Goal: Task Accomplishment & Management: Manage account settings

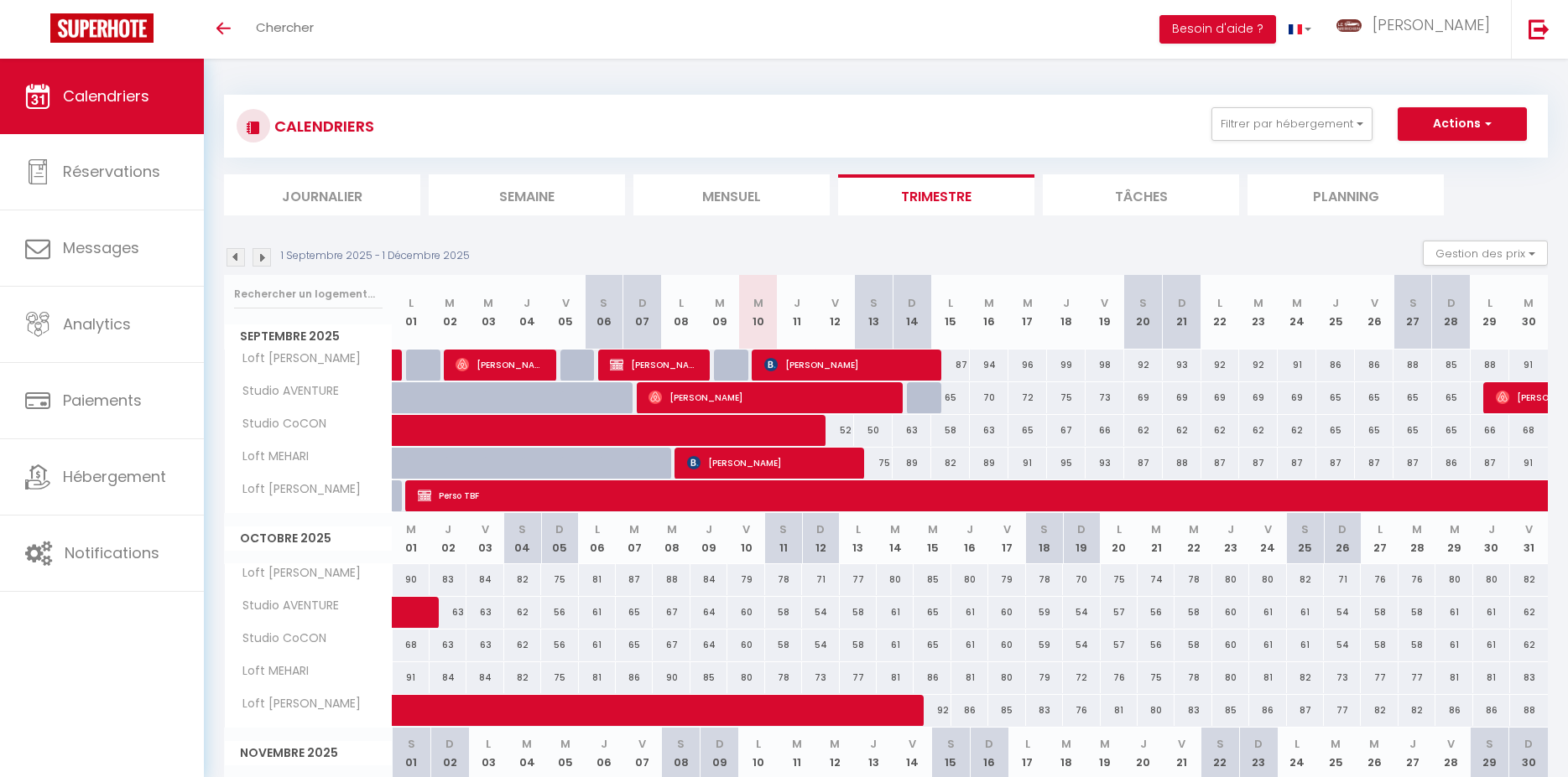
select select
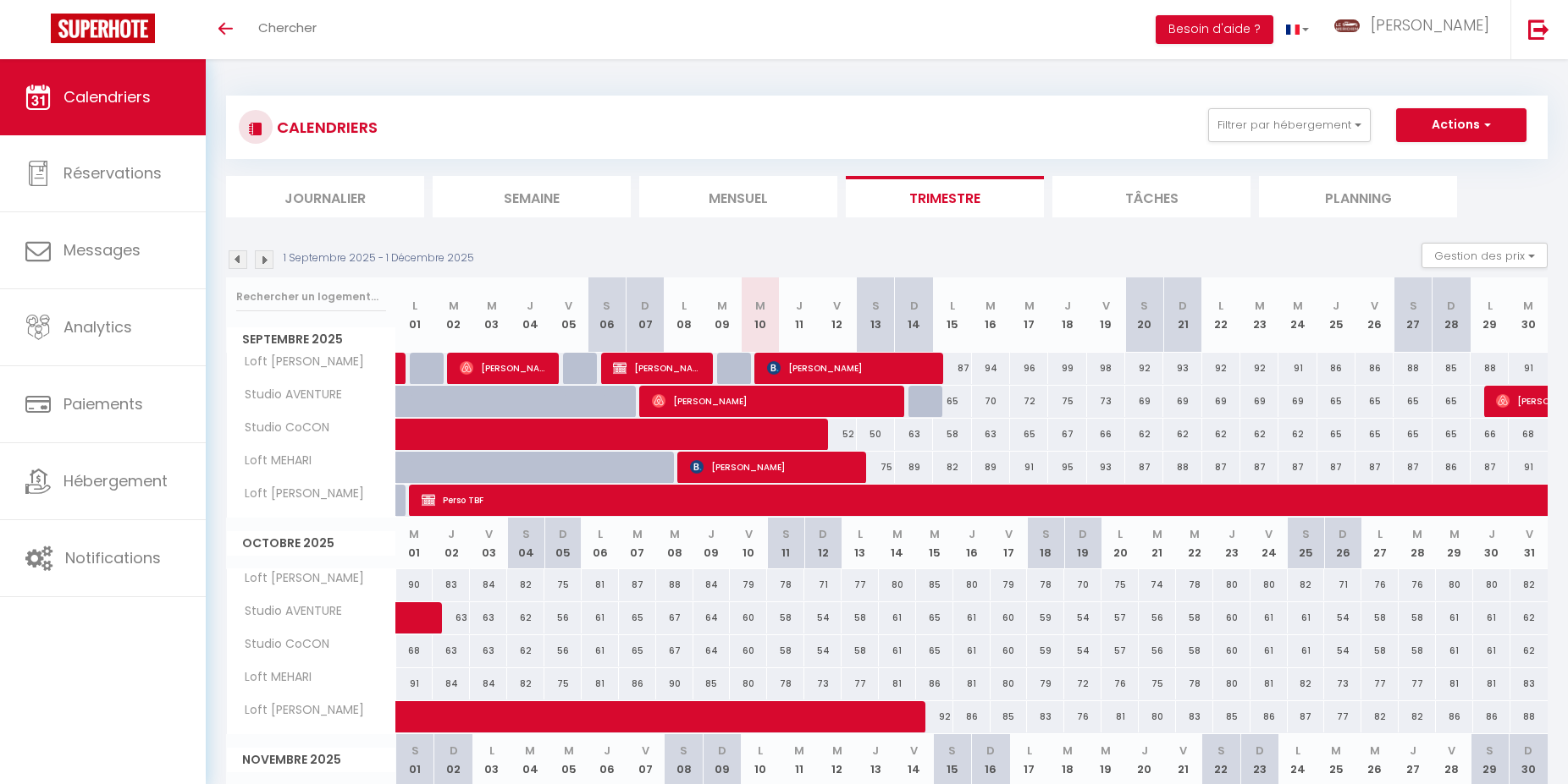
click at [833, 369] on span "[PERSON_NAME]" at bounding box center [849, 368] width 165 height 32
select select "OK"
select select "KO"
select select "0"
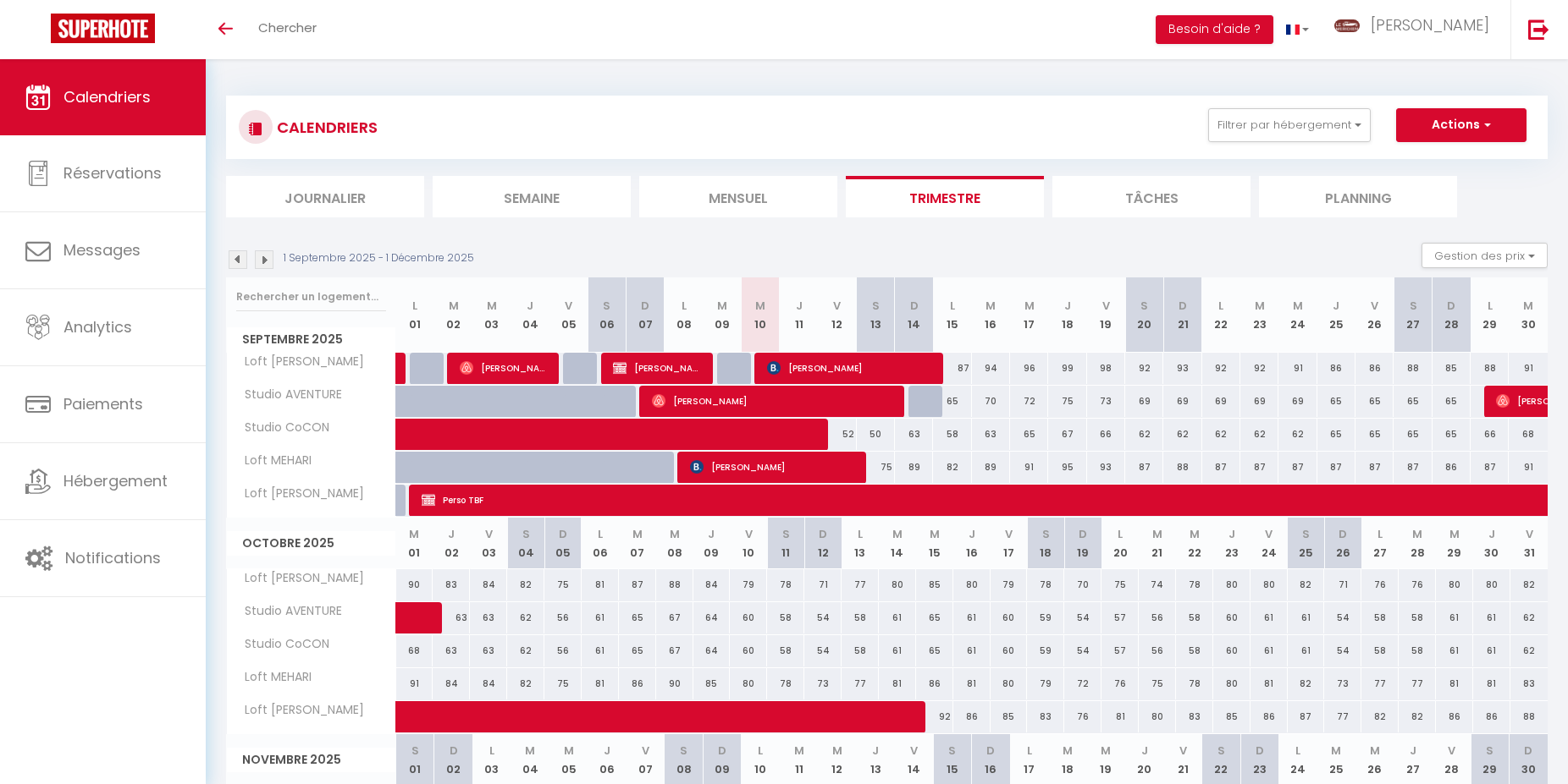
select select "1"
select select
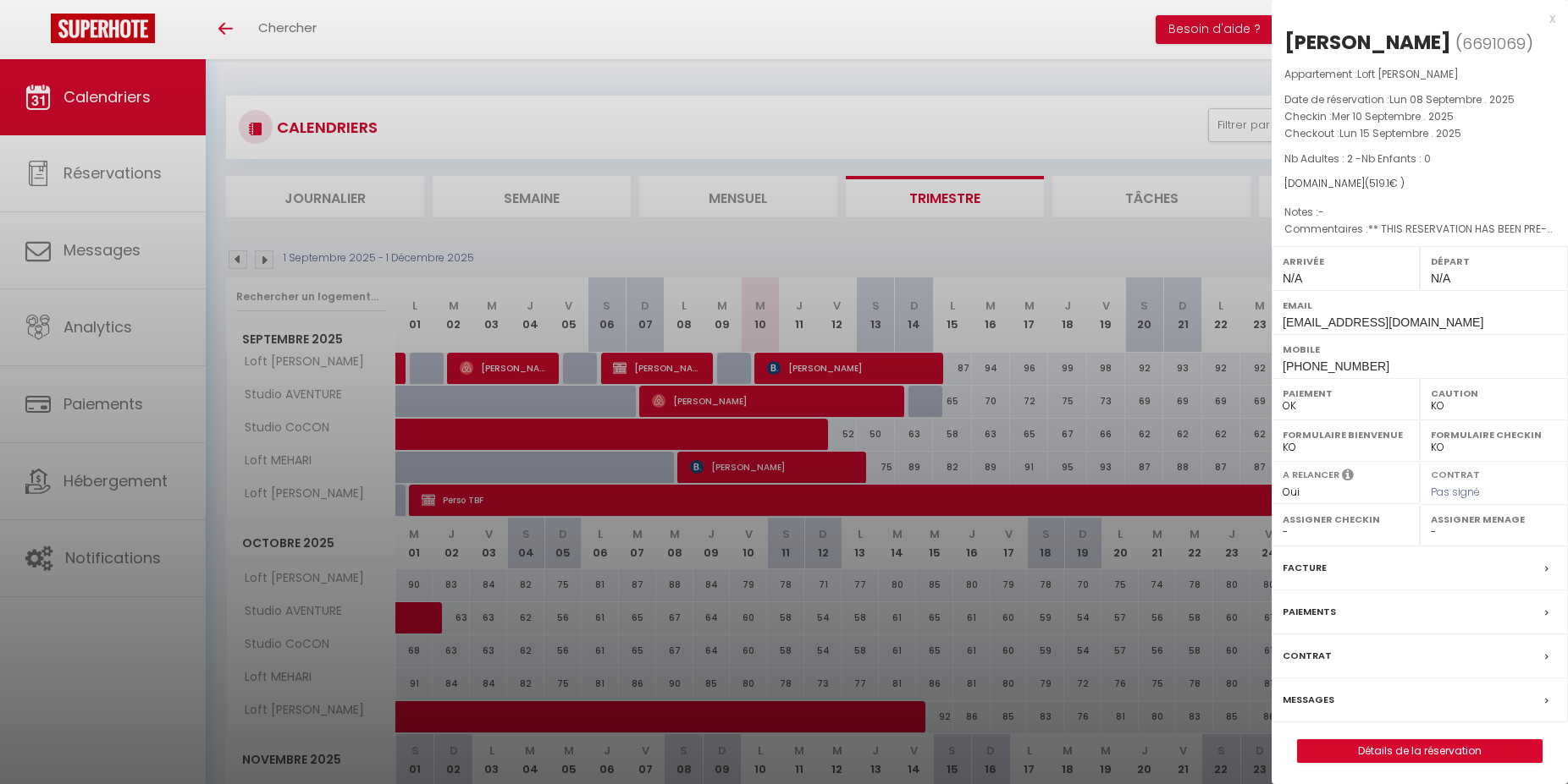
click at [1315, 696] on label "Messages" at bounding box center [1308, 700] width 52 height 18
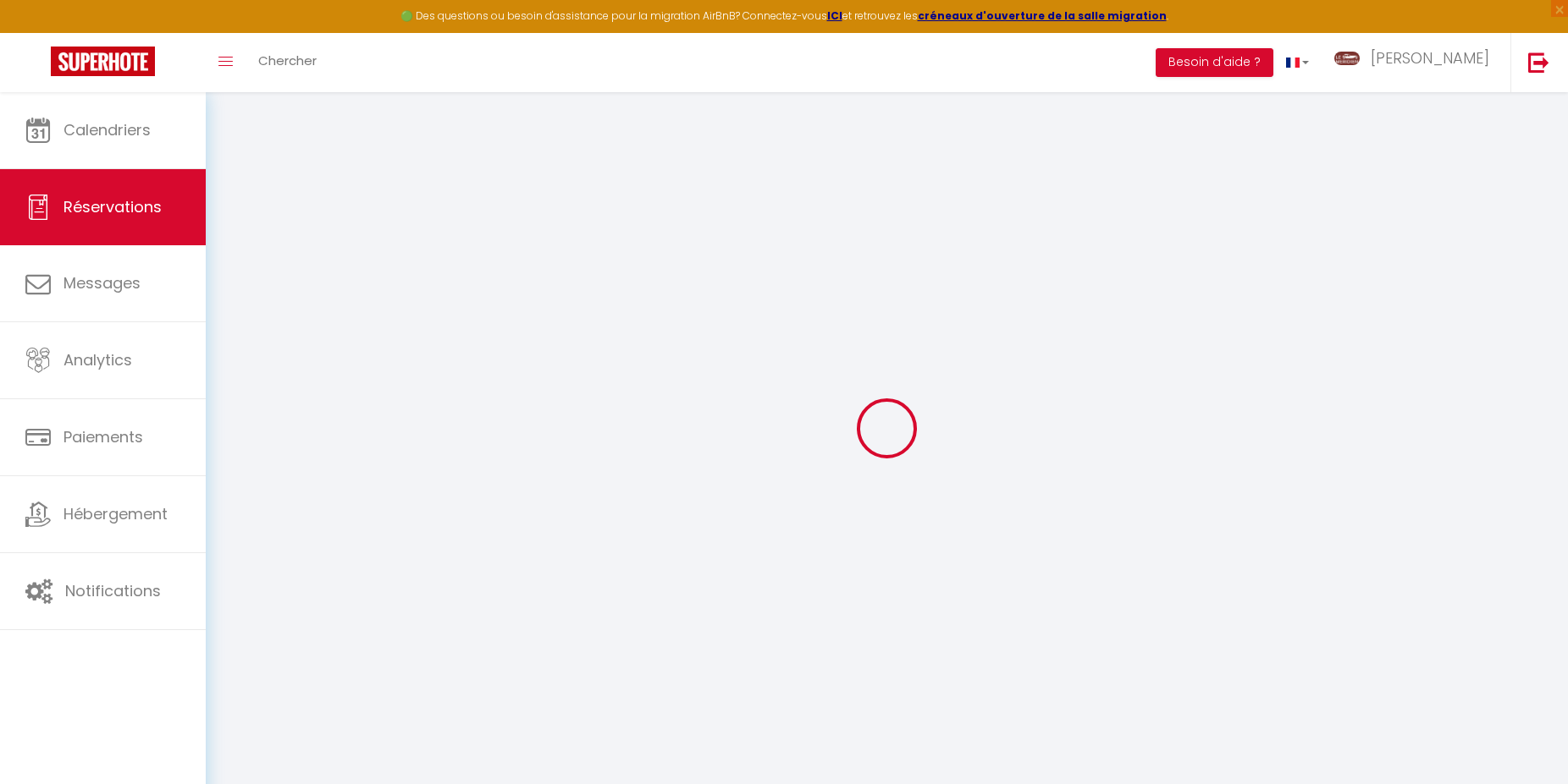
select select
checkbox input "false"
select select
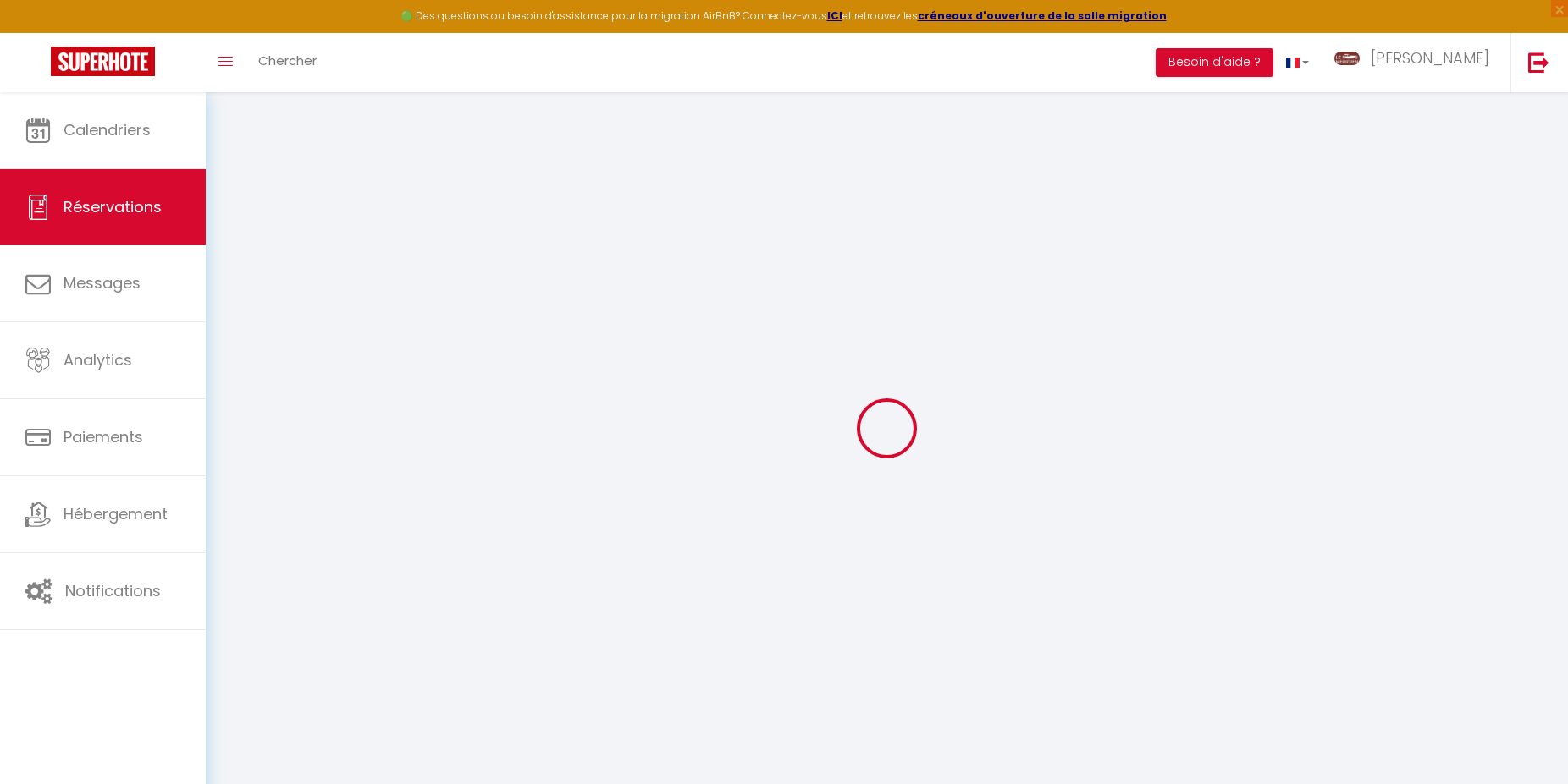
checkbox input "false"
type textarea "** THIS RESERVATION HAS BEEN PRE-PAID ** BOOKING NOTE : Payment charge is EUR 7…"
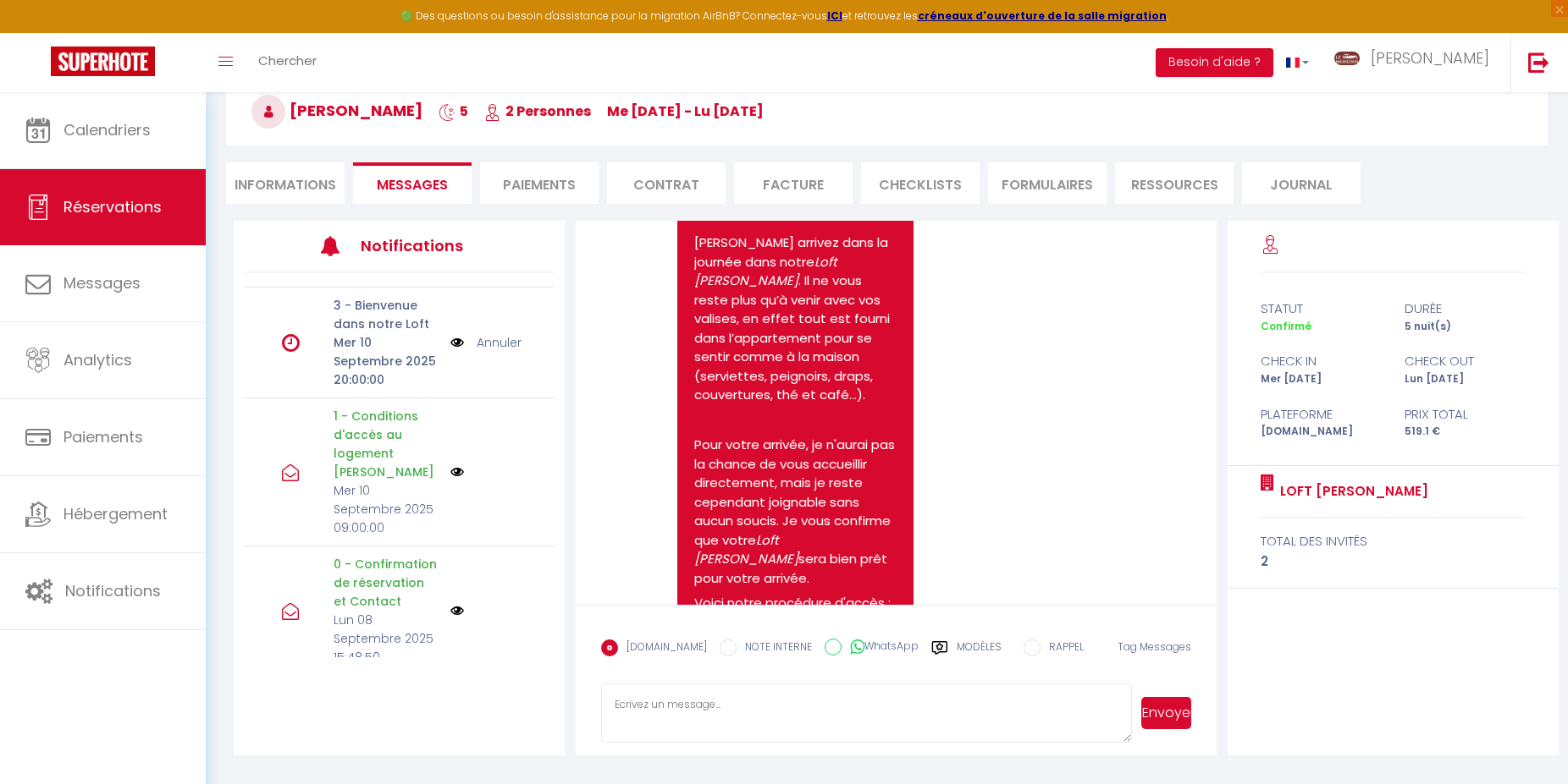
scroll to position [969, 0]
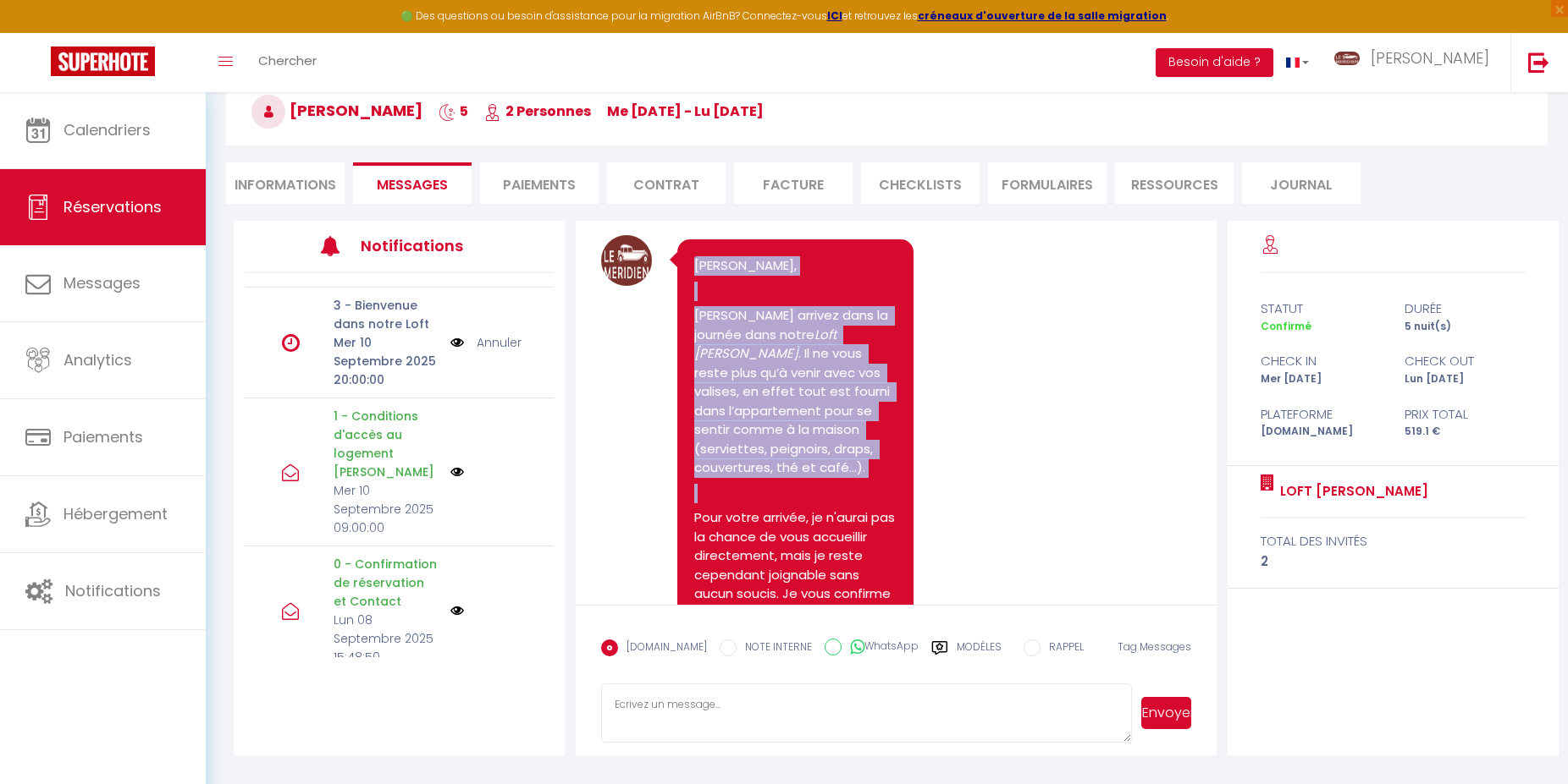
drag, startPoint x: 697, startPoint y: 301, endPoint x: 835, endPoint y: 539, distance: 275.1
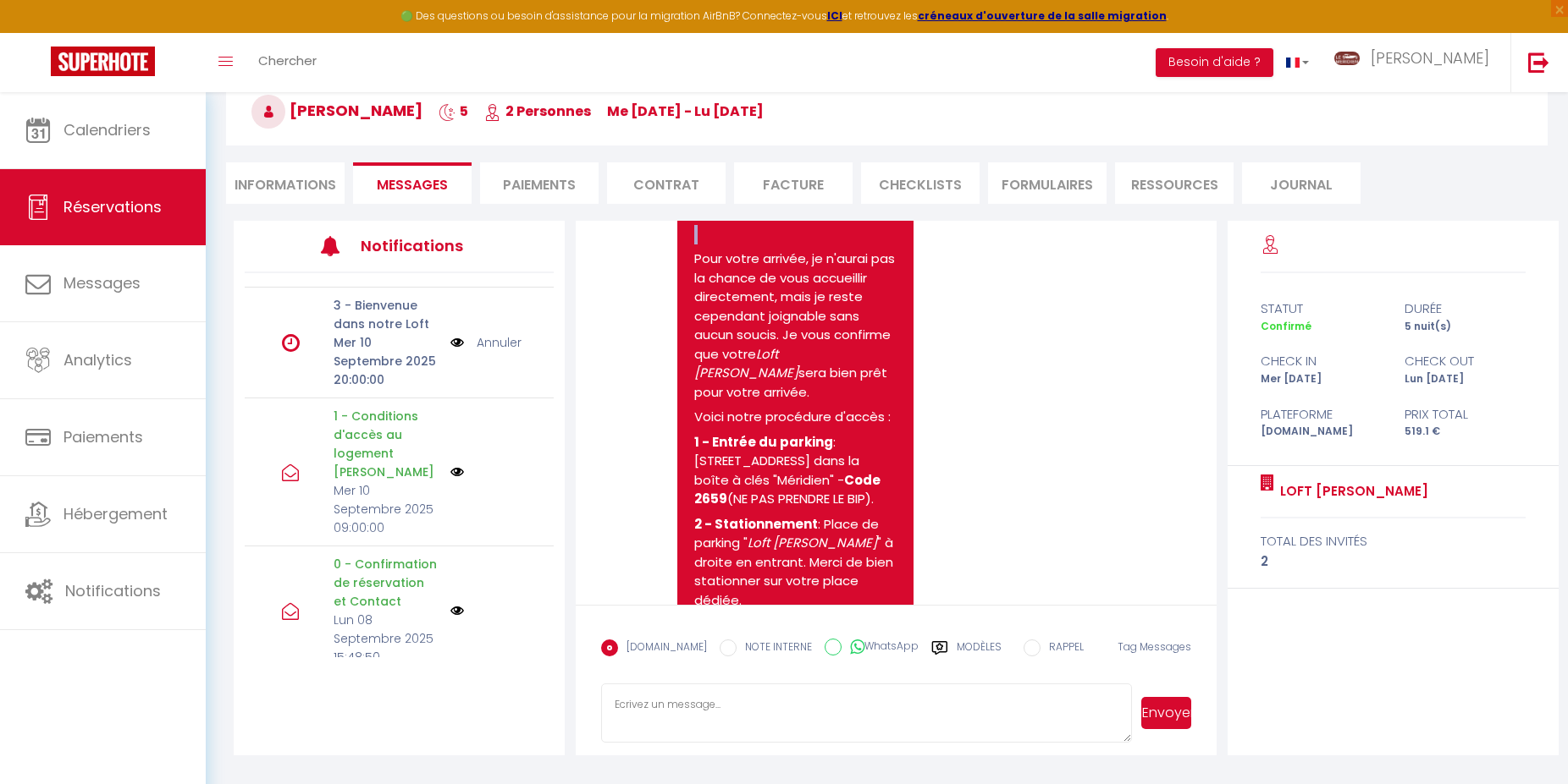
scroll to position [1315, 0]
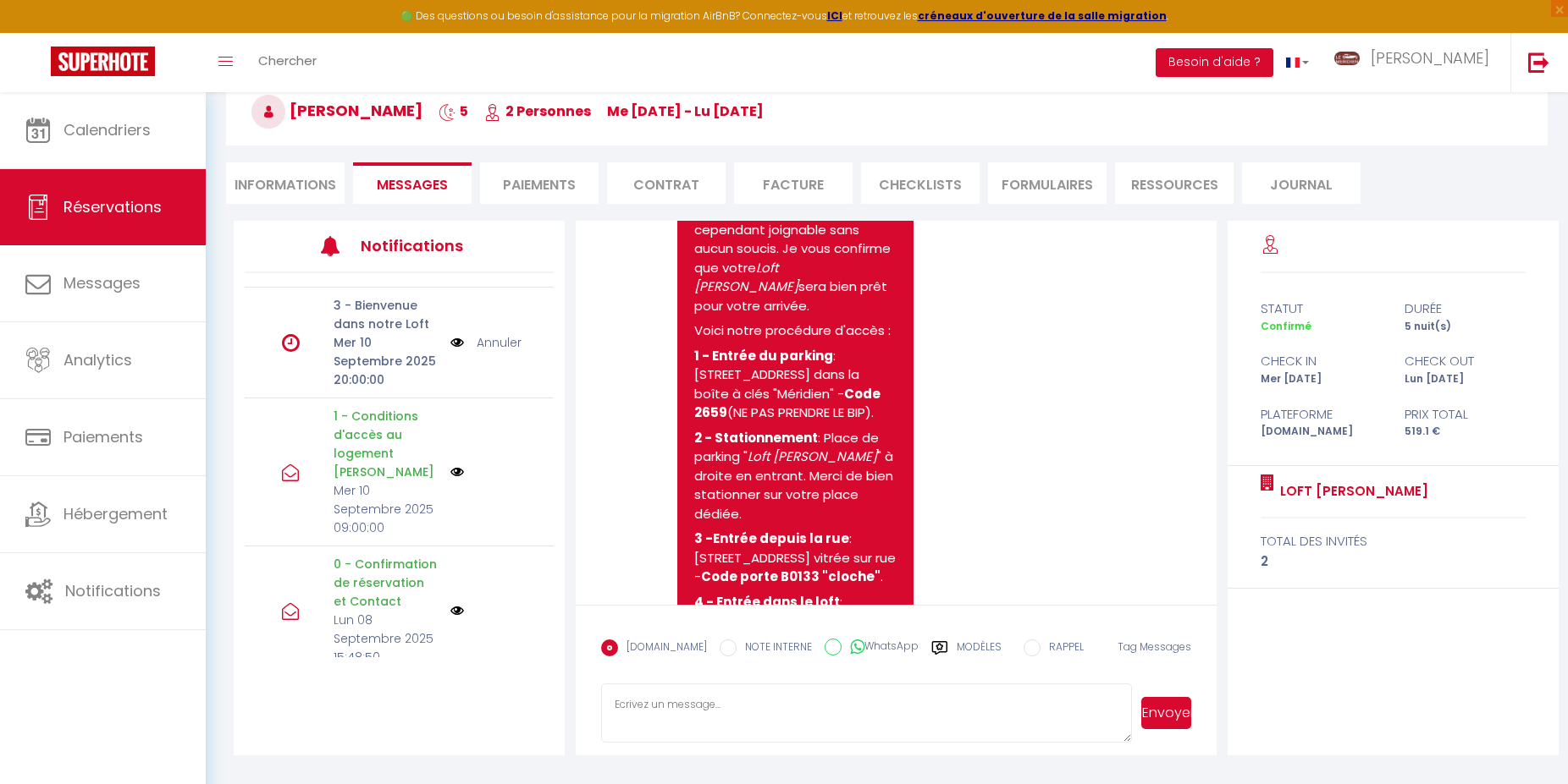
click at [763, 409] on p "1 - Entrée du parking : [STREET_ADDRESS] dans la boîte à clés "Méridien" - Code…" at bounding box center [795, 385] width 202 height 76
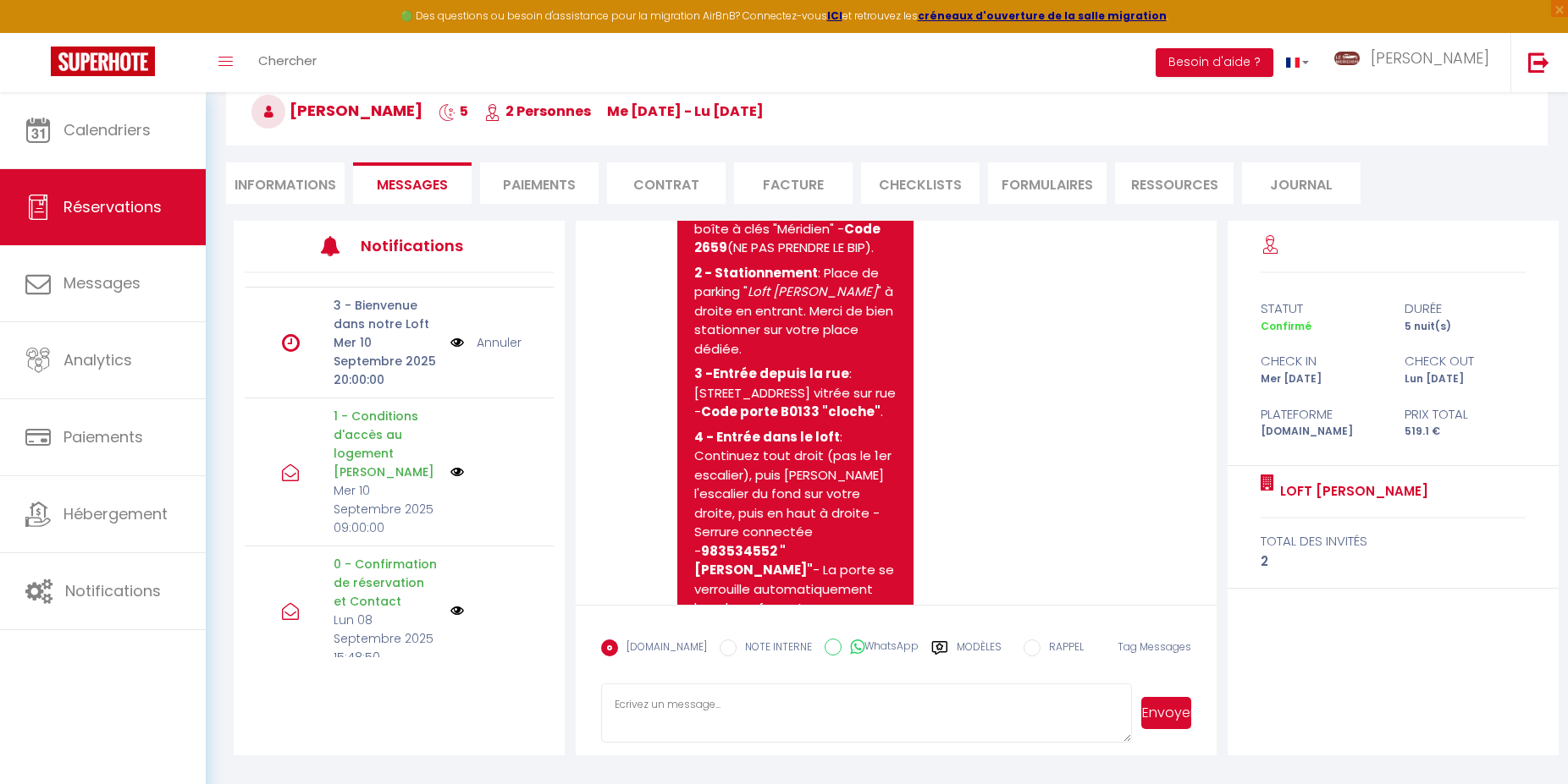
scroll to position [1488, 0]
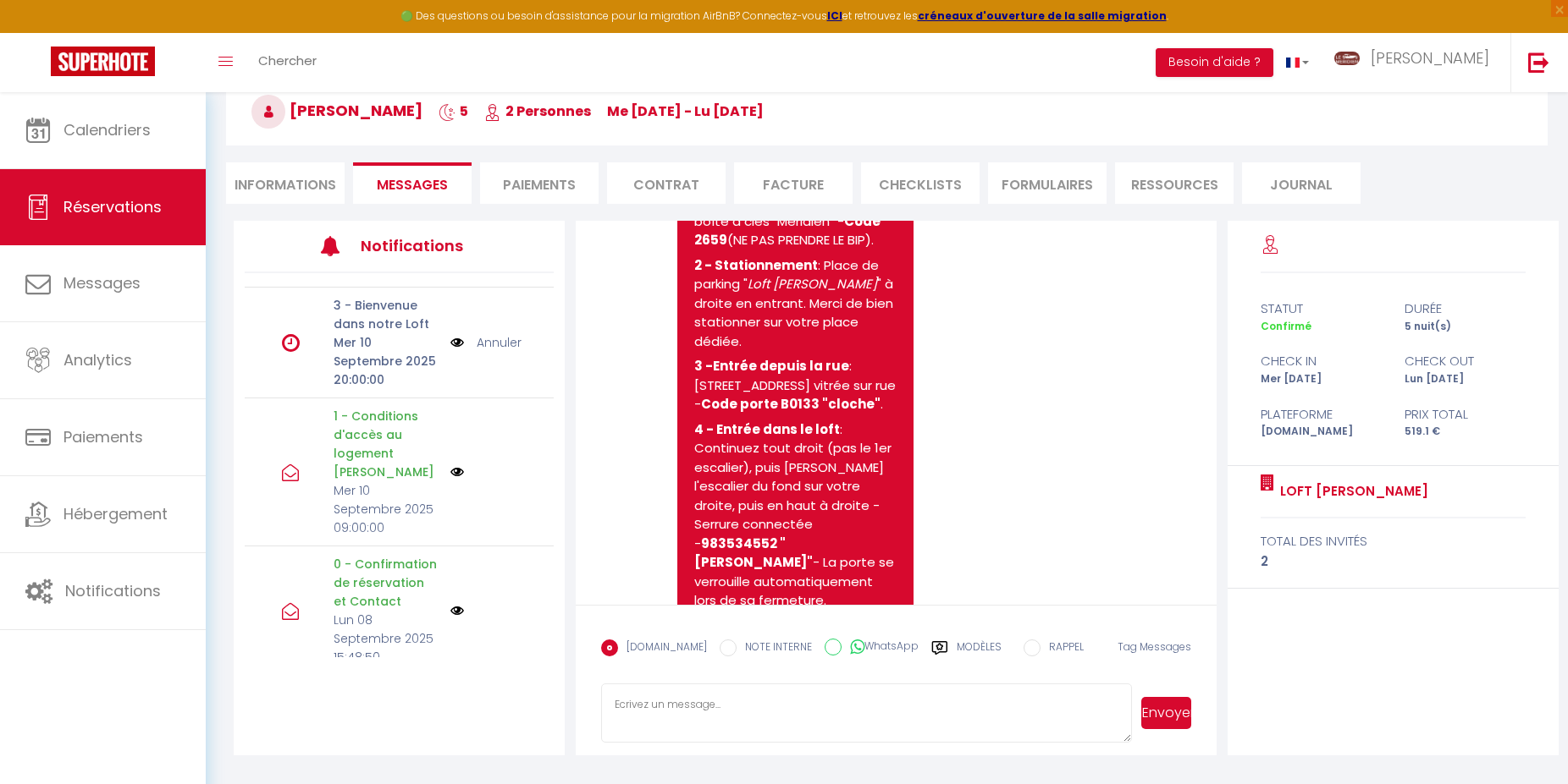
click at [1211, 481] on div "Note Sms [PERSON_NAME], Je vous remercie pour votre réservation, et nous sommes…" at bounding box center [896, 488] width 663 height 535
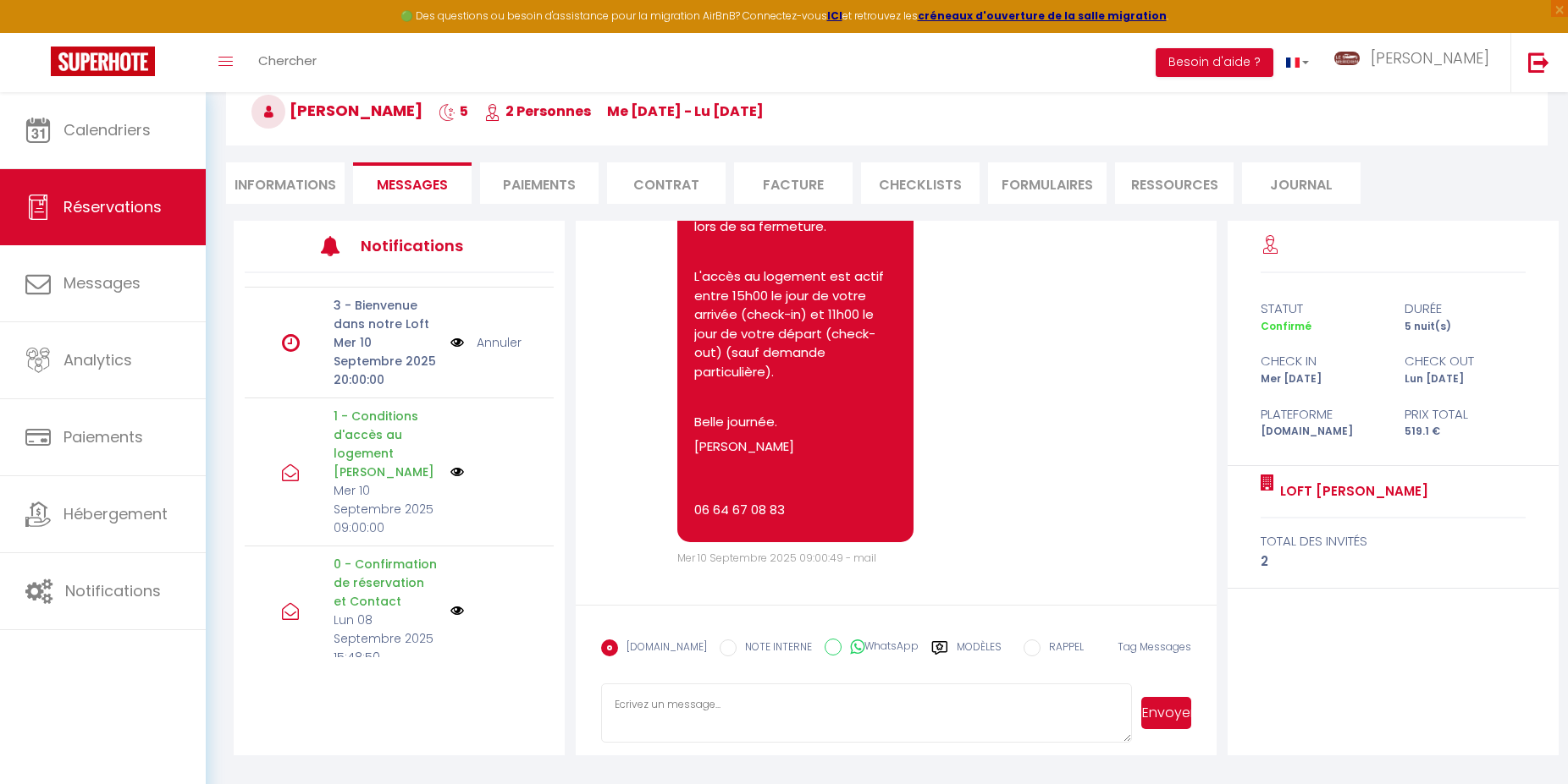
scroll to position [1892, 0]
click at [799, 347] on p "L'accès au logement est actif entre 15h00 le jour de votre arrivée (check-in) e…" at bounding box center [795, 324] width 202 height 115
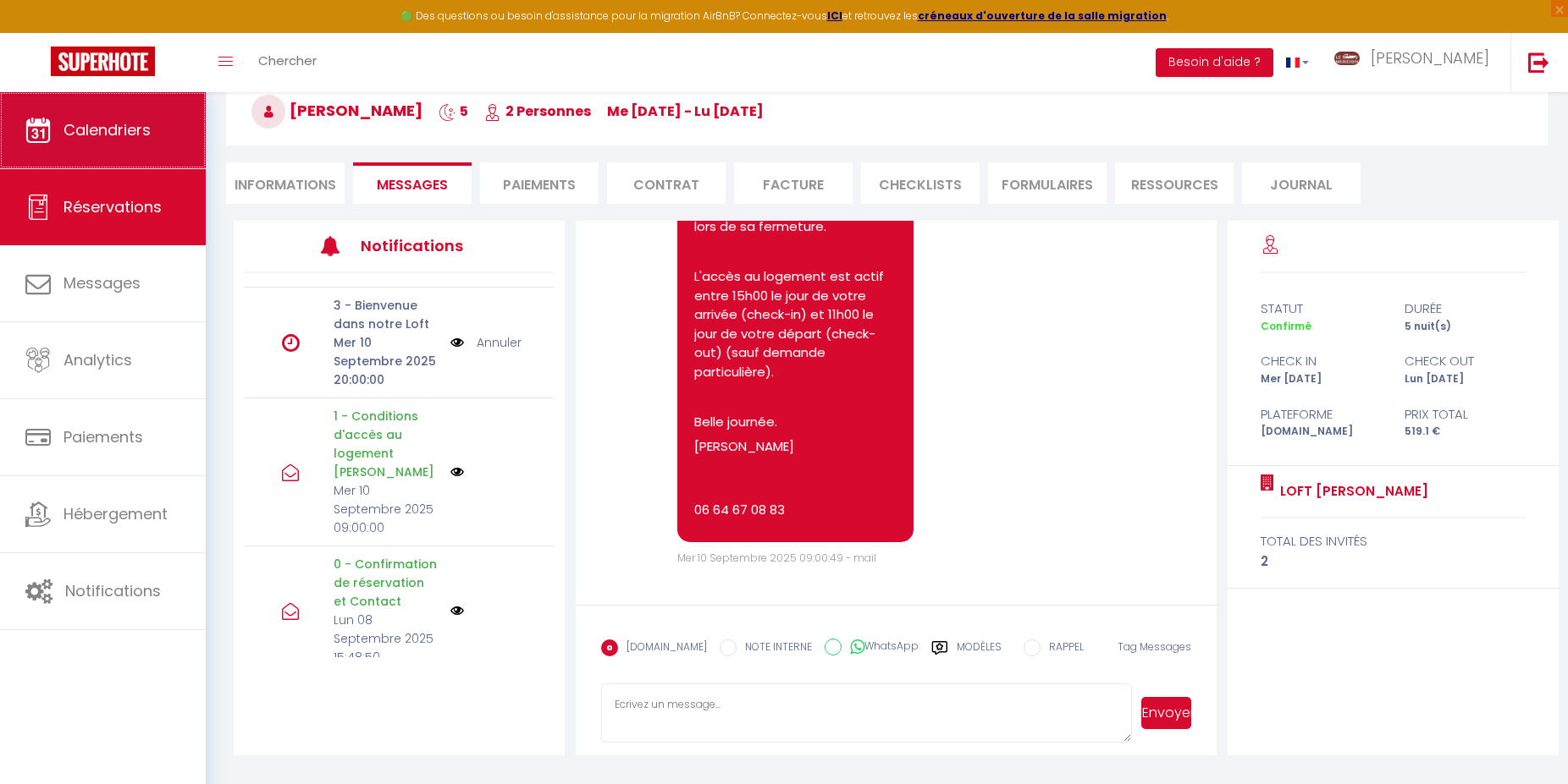
click at [118, 131] on span "Calendriers" at bounding box center [107, 130] width 87 height 22
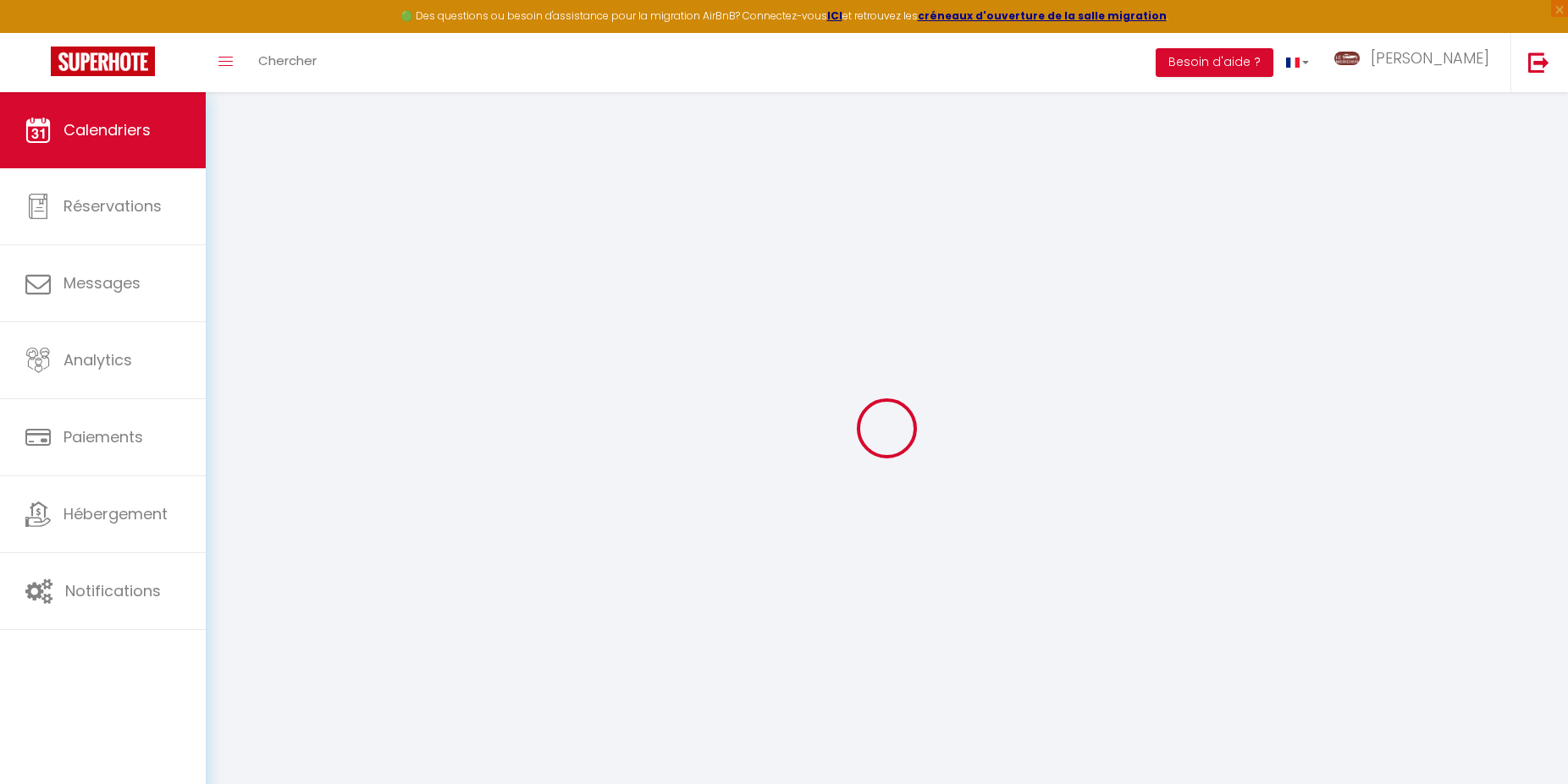
select select
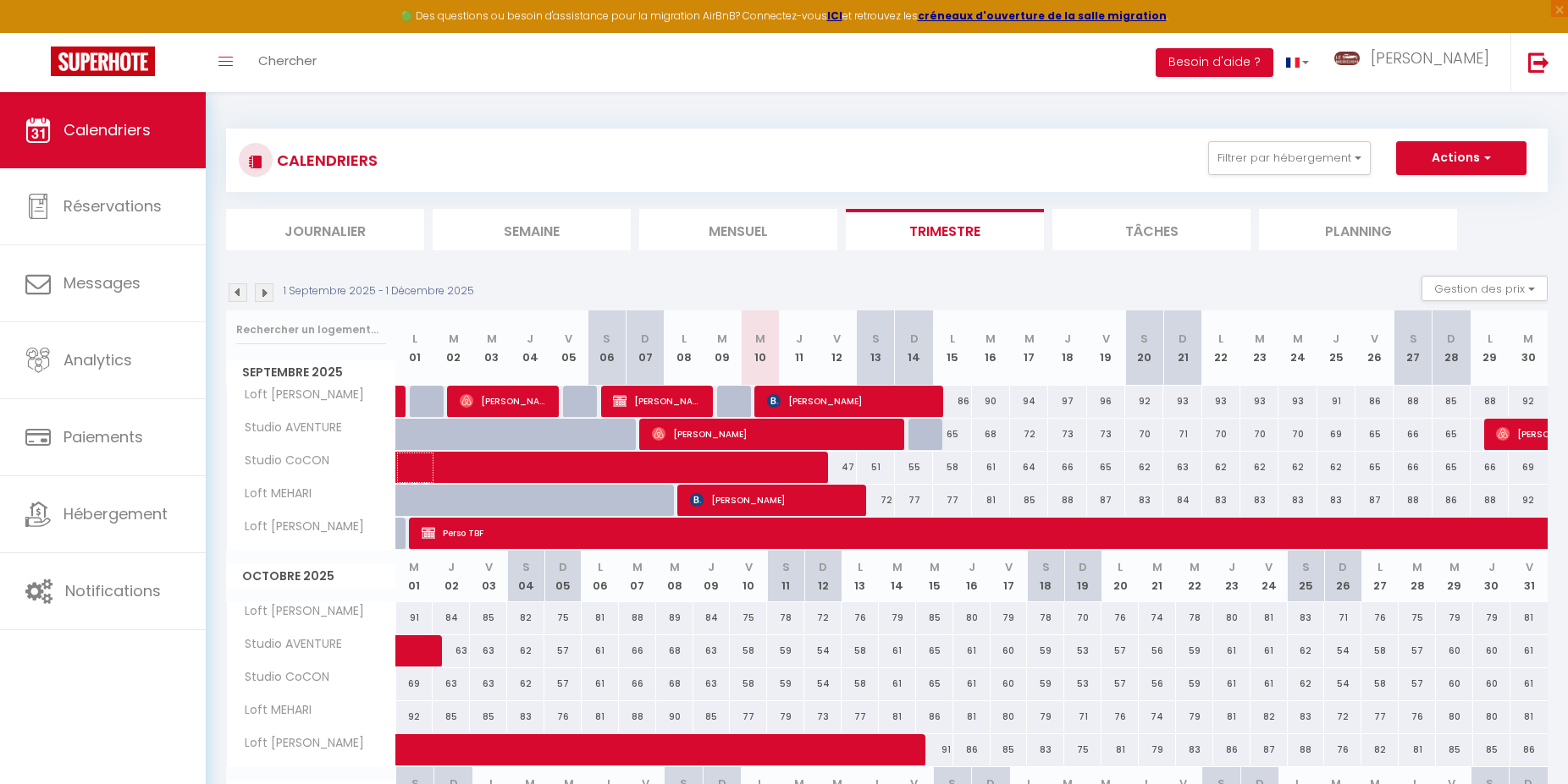
click at [747, 462] on span at bounding box center [635, 467] width 429 height 32
select select "OK"
select select "1"
select select "0"
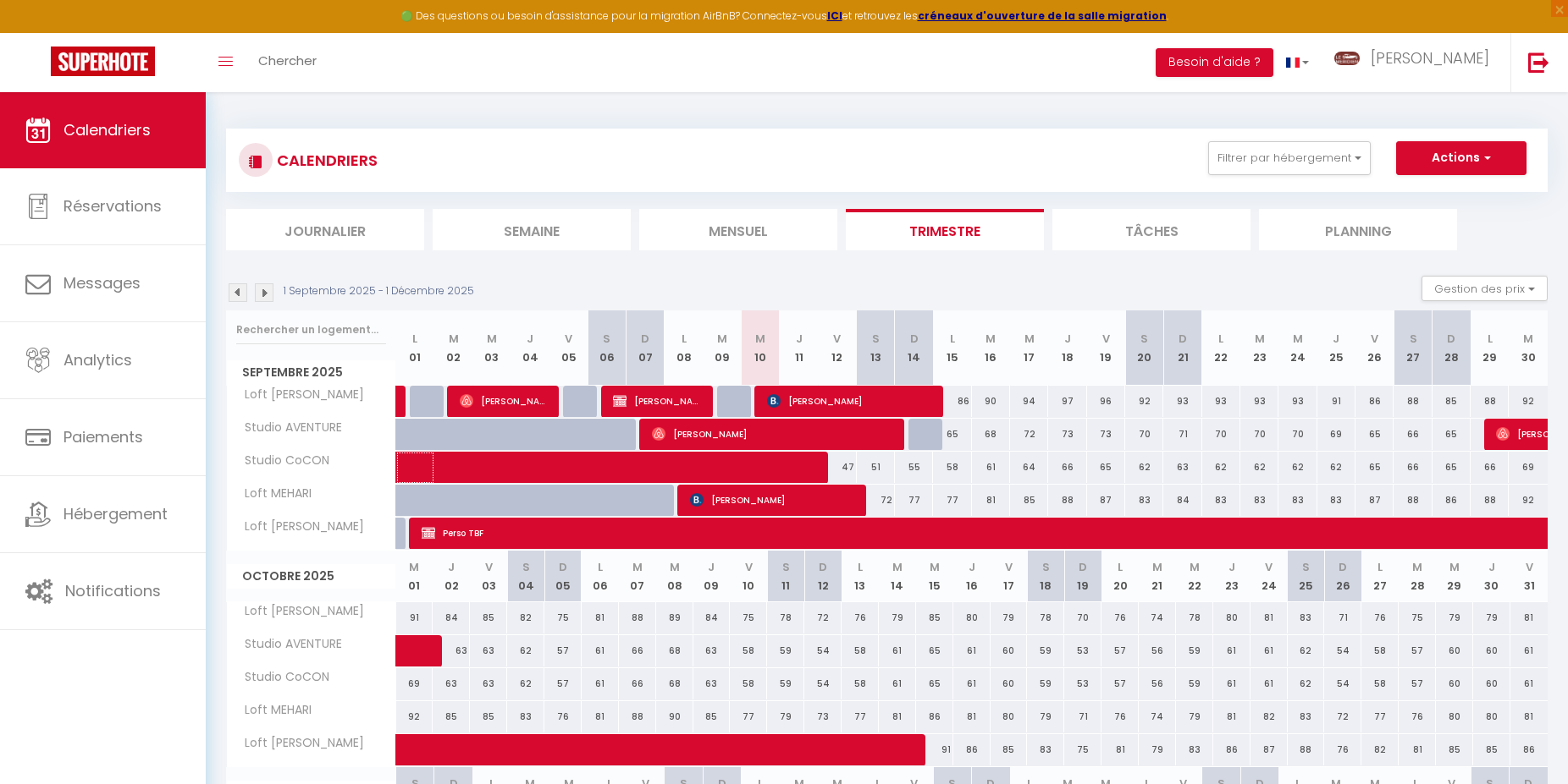
select select "1"
select select
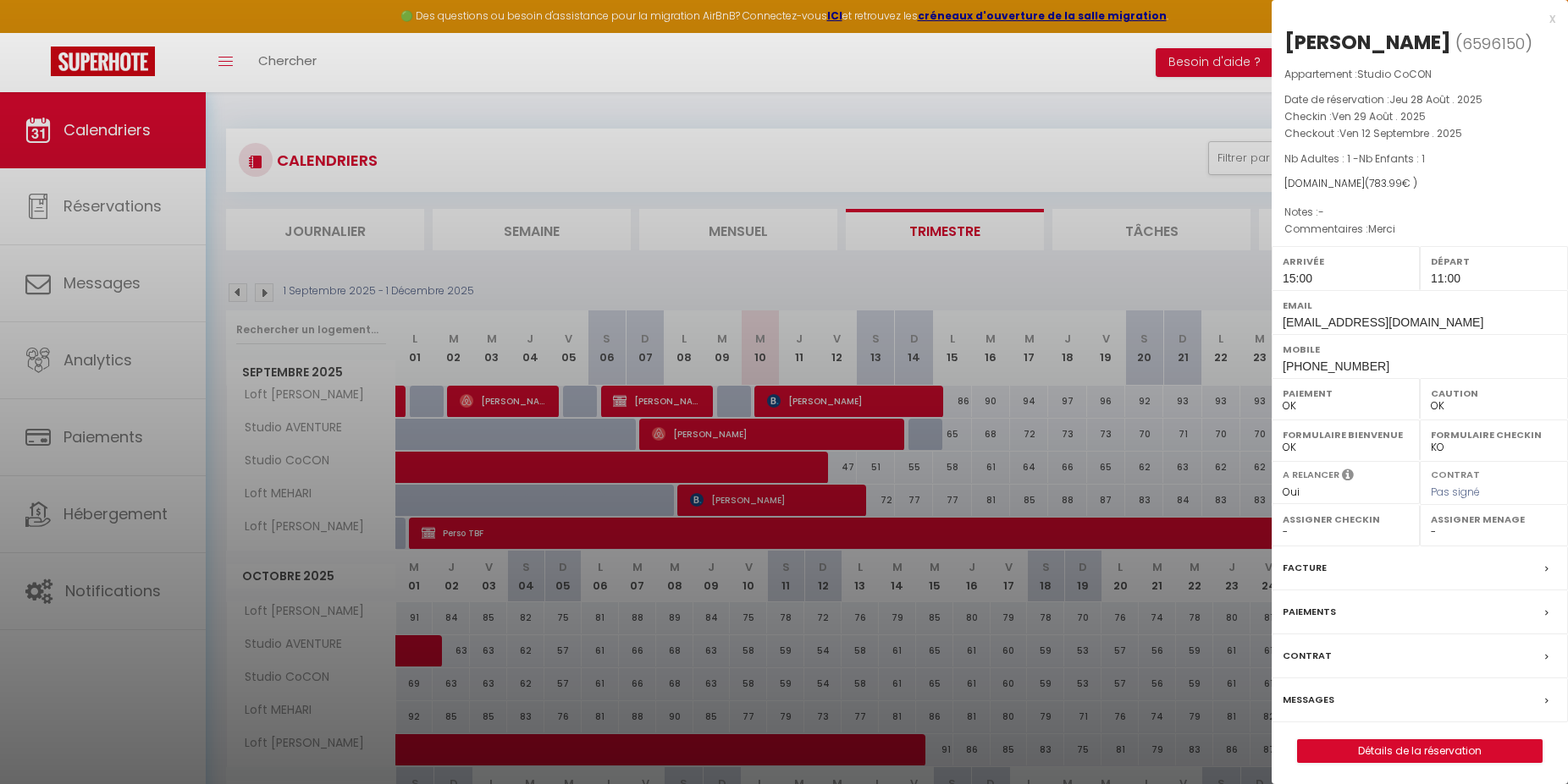
click at [892, 139] on div at bounding box center [784, 392] width 1568 height 784
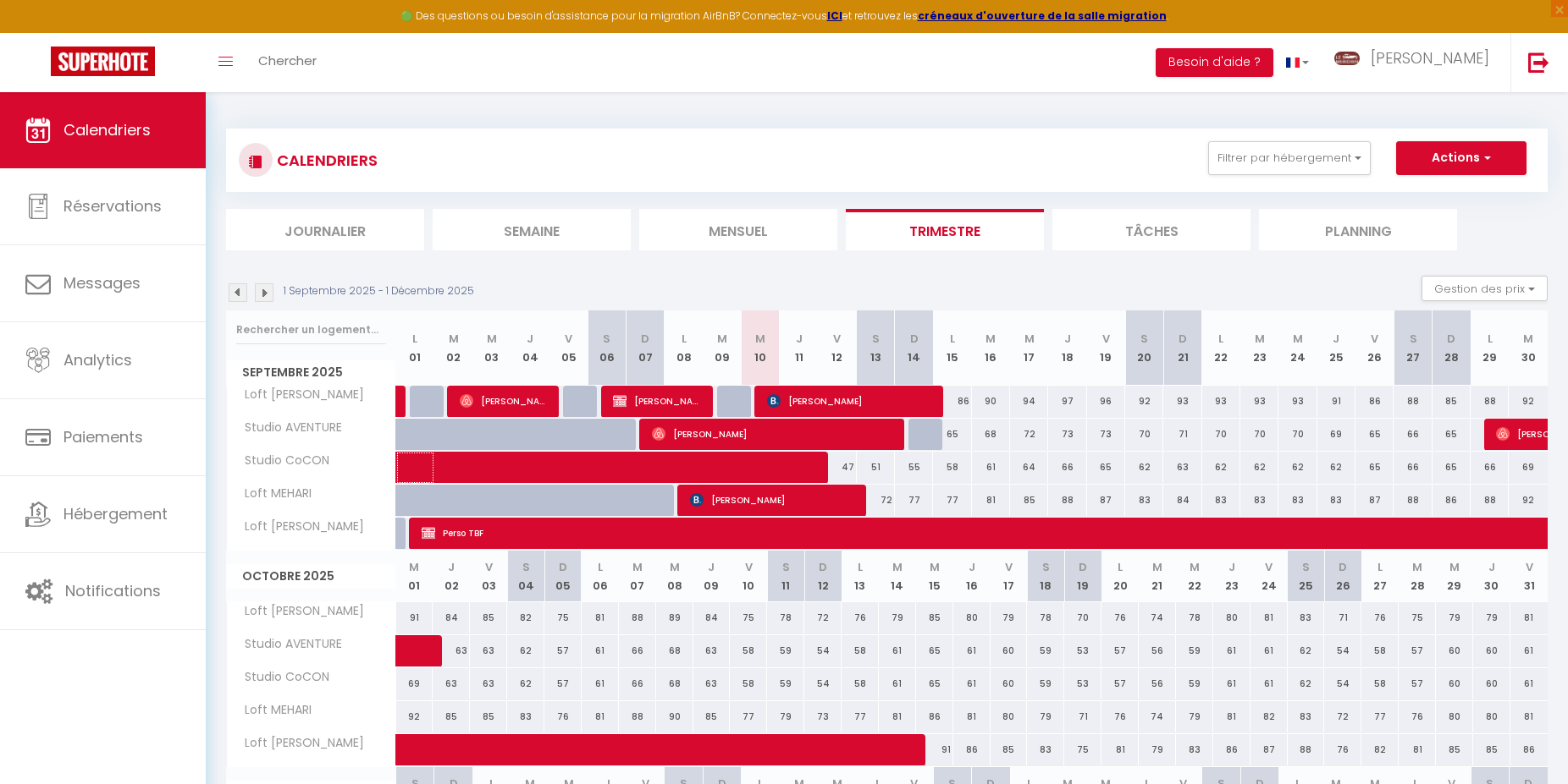
click at [758, 458] on span at bounding box center [635, 467] width 429 height 32
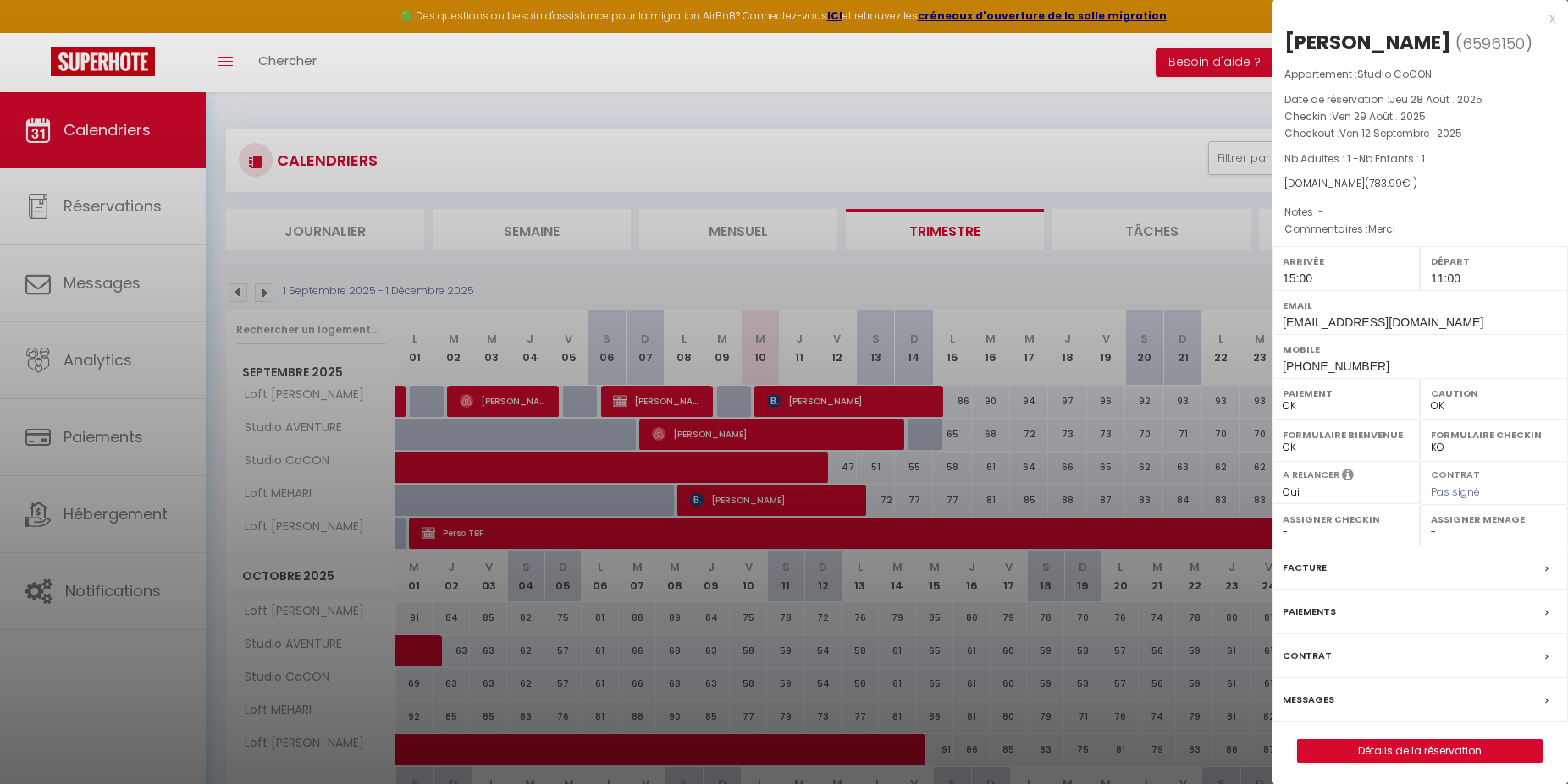
click at [998, 117] on div at bounding box center [784, 392] width 1568 height 784
